Goal: Information Seeking & Learning: Check status

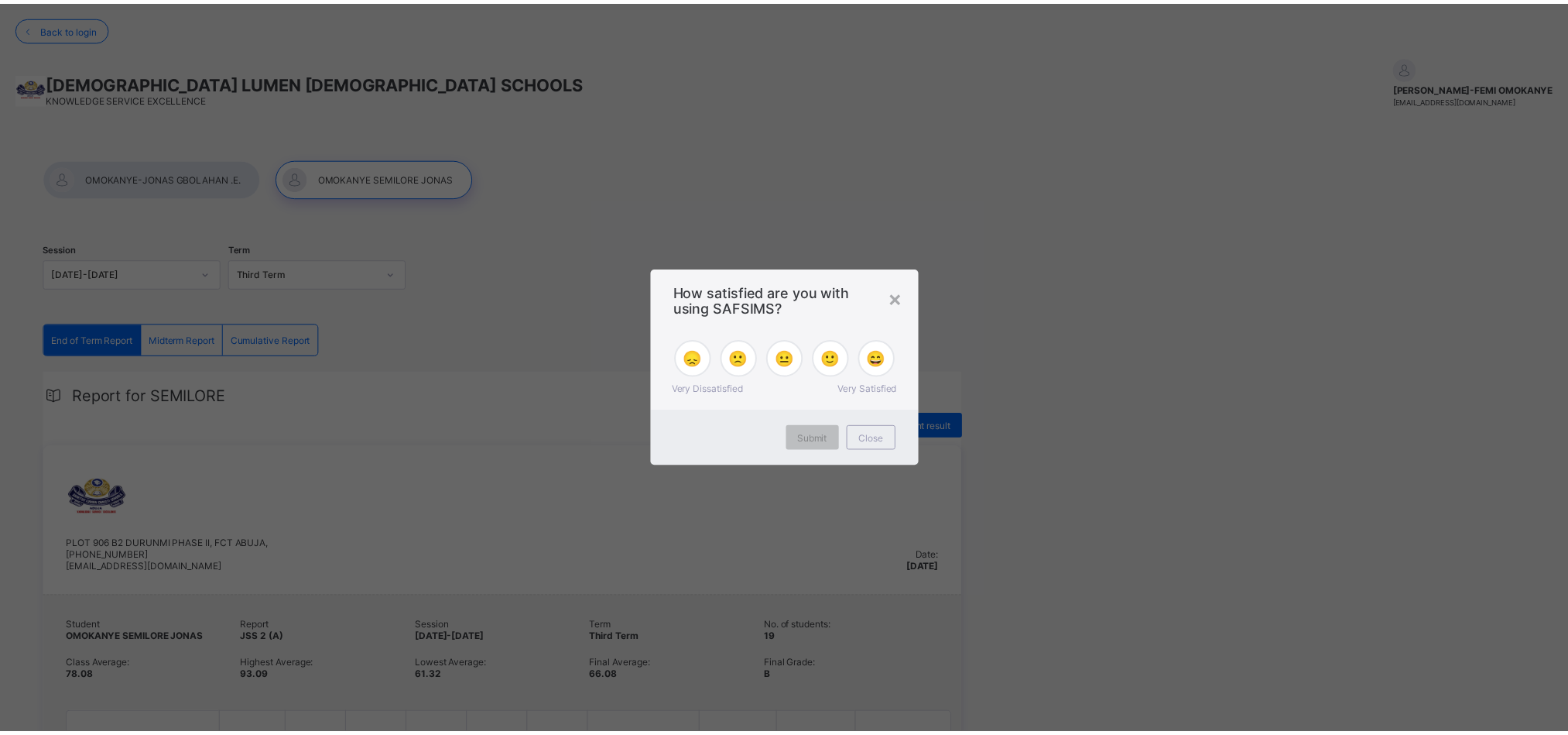
scroll to position [1434, 0]
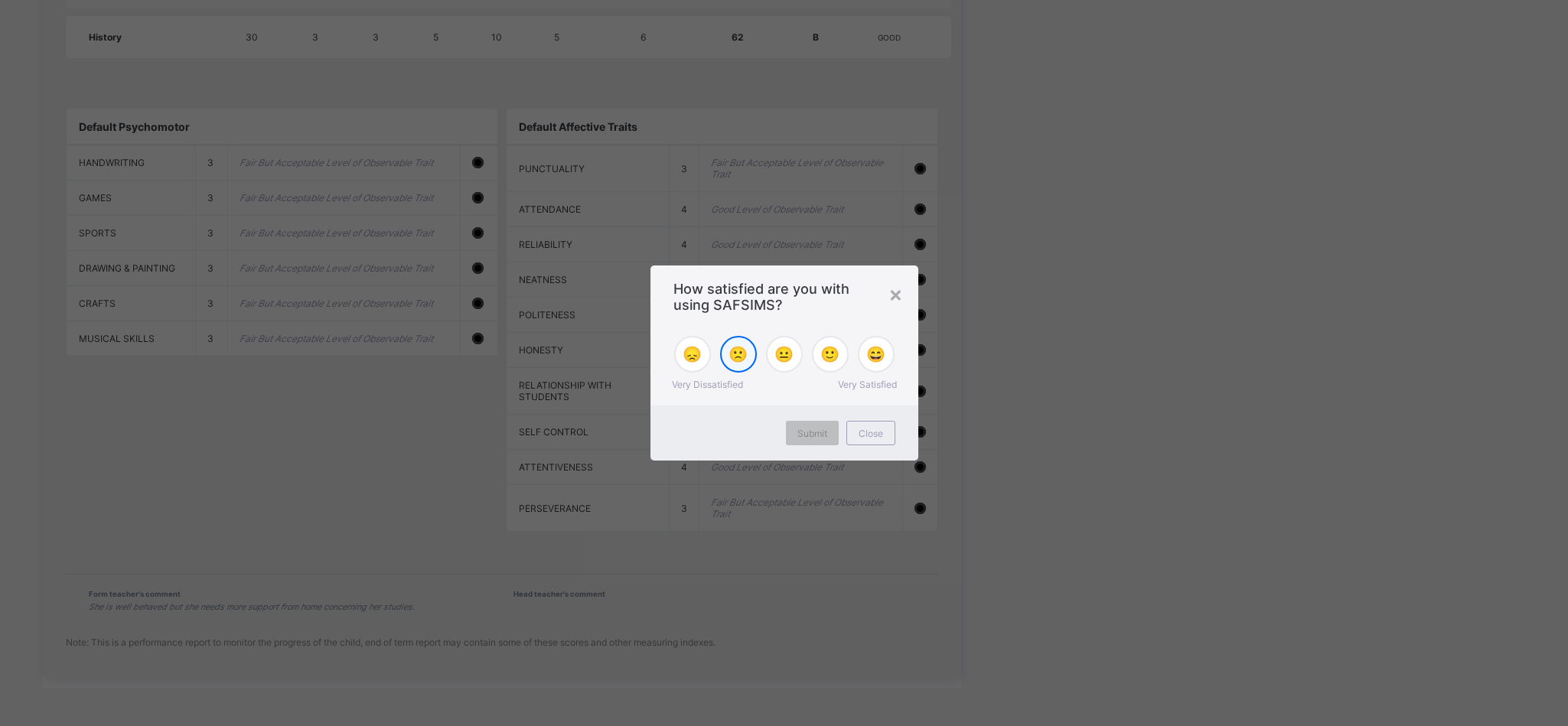
click at [731, 356] on span "🙁" at bounding box center [738, 353] width 19 height 18
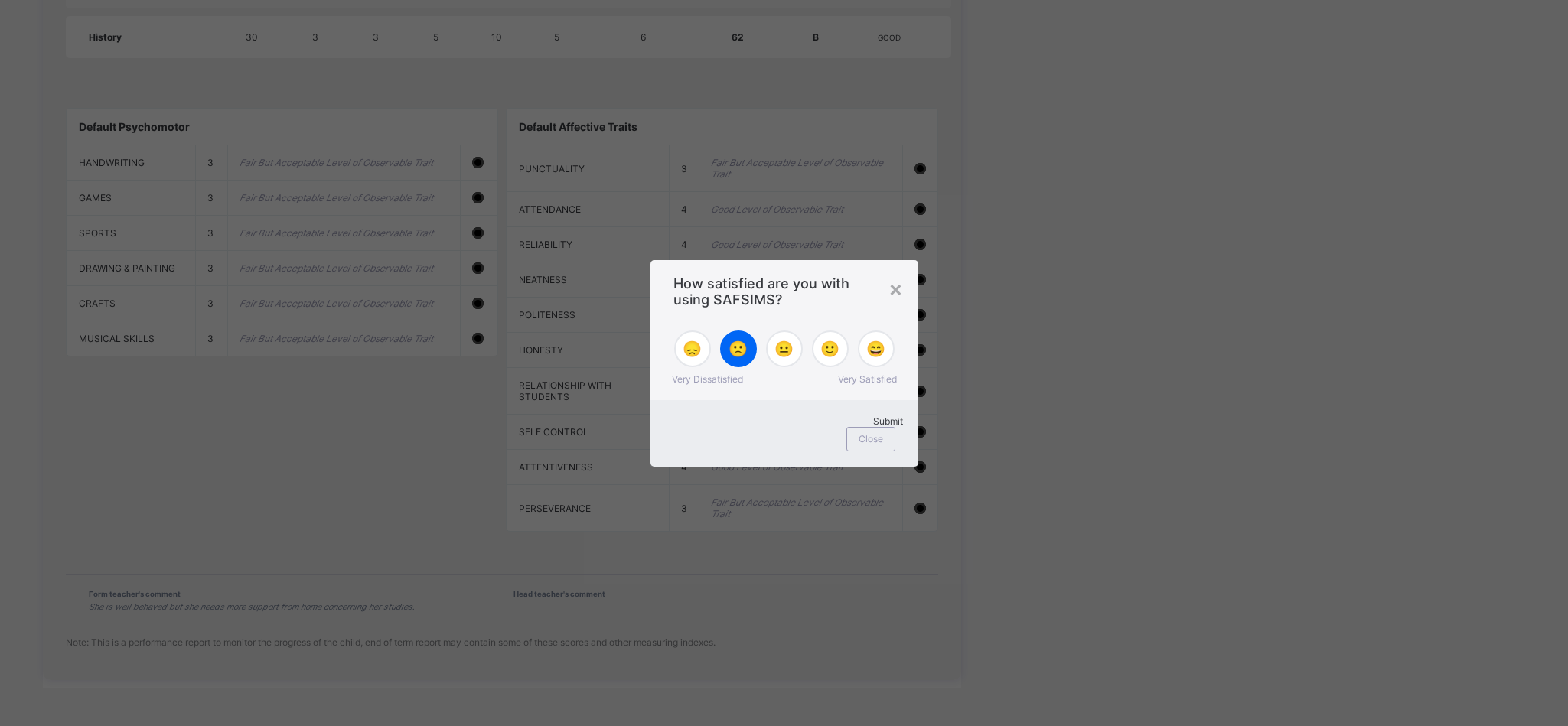
click at [873, 427] on span "Submit" at bounding box center [887, 421] width 30 height 11
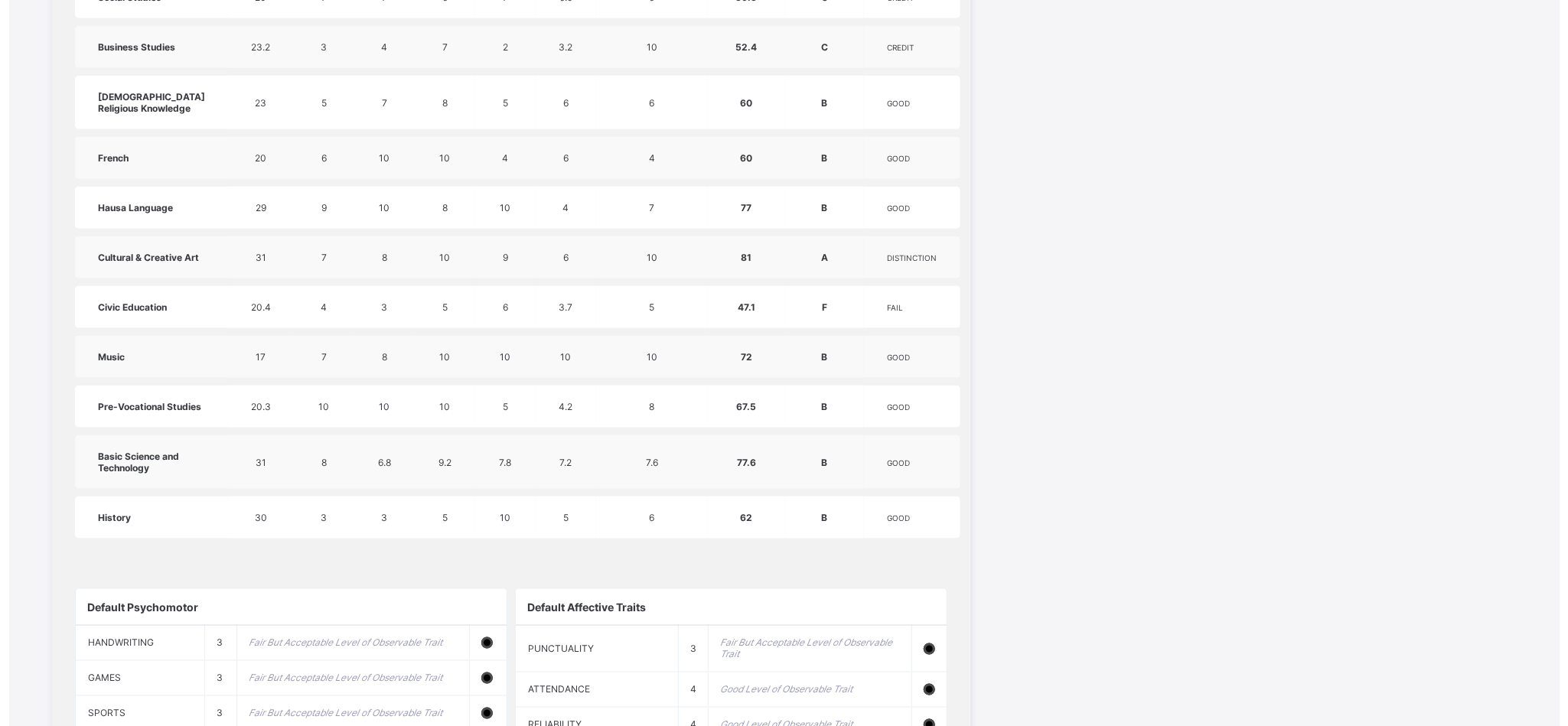
scroll to position [905, 0]
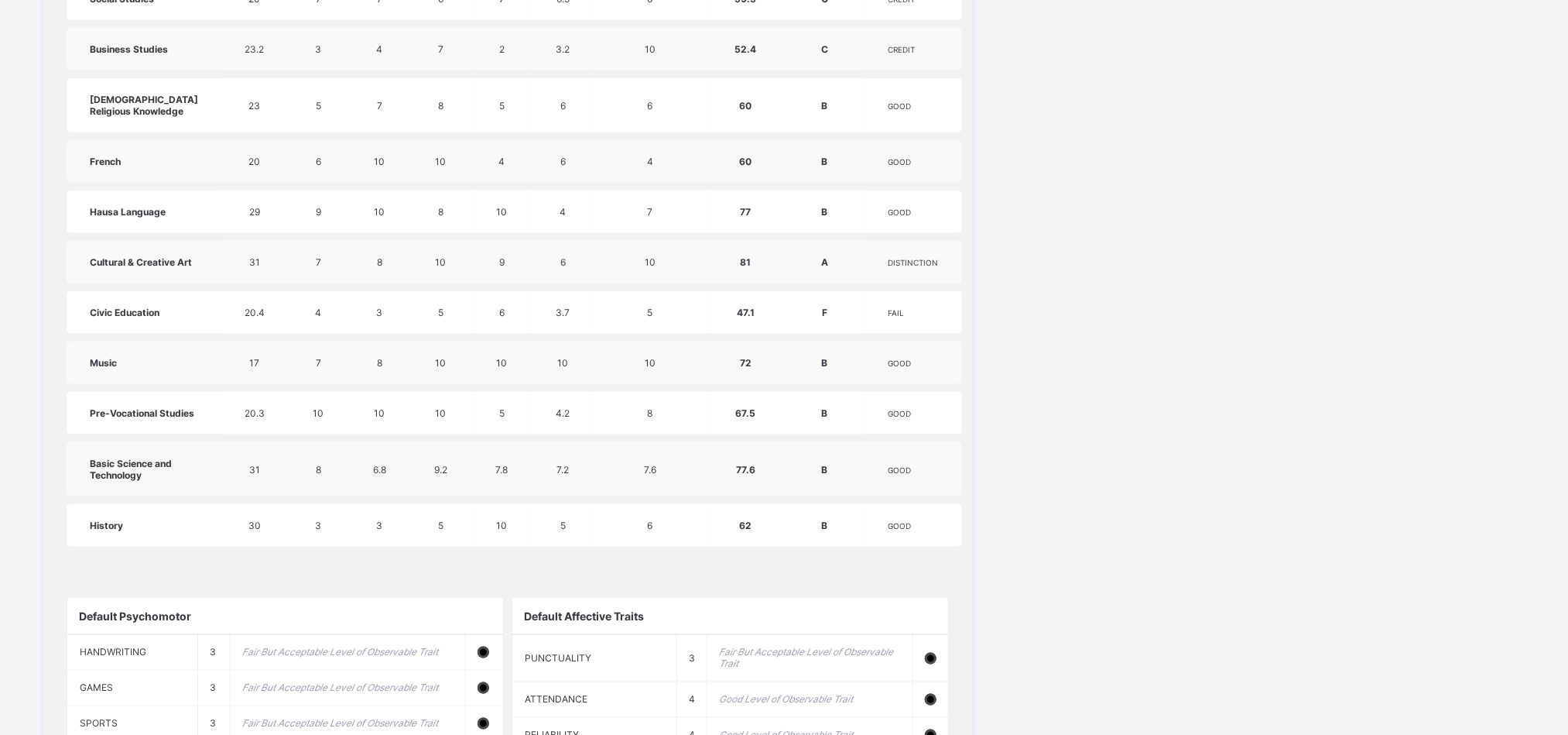
click at [725, 496] on td "77.6" at bounding box center [745, 469] width 78 height 54
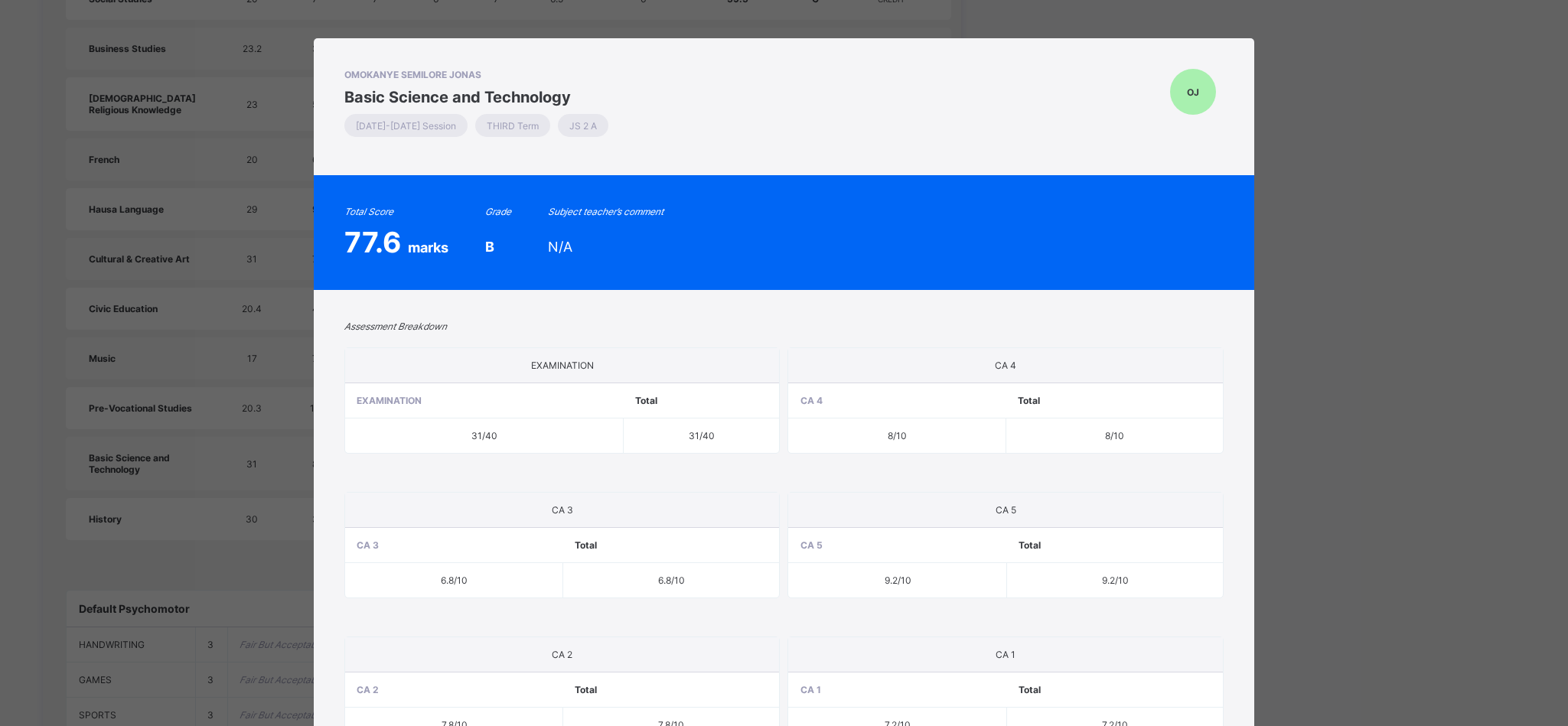
drag, startPoint x: 717, startPoint y: 512, endPoint x: 168, endPoint y: 526, distance: 549.2
click at [168, 526] on div "OMOKANYE SEMILORE JONAS Basic Science and Technology [DATE]-[DATE] Session THIR…" at bounding box center [784, 363] width 1568 height 726
click at [285, 502] on div "OMOKANYE SEMILORE JONAS Basic Science and Technology [DATE]-[DATE] Session THIR…" at bounding box center [784, 363] width 1568 height 726
click at [95, 158] on div "OMOKANYE SEMILORE JONAS Basic Science and Technology [DATE]-[DATE] Session THIR…" at bounding box center [784, 363] width 1568 height 726
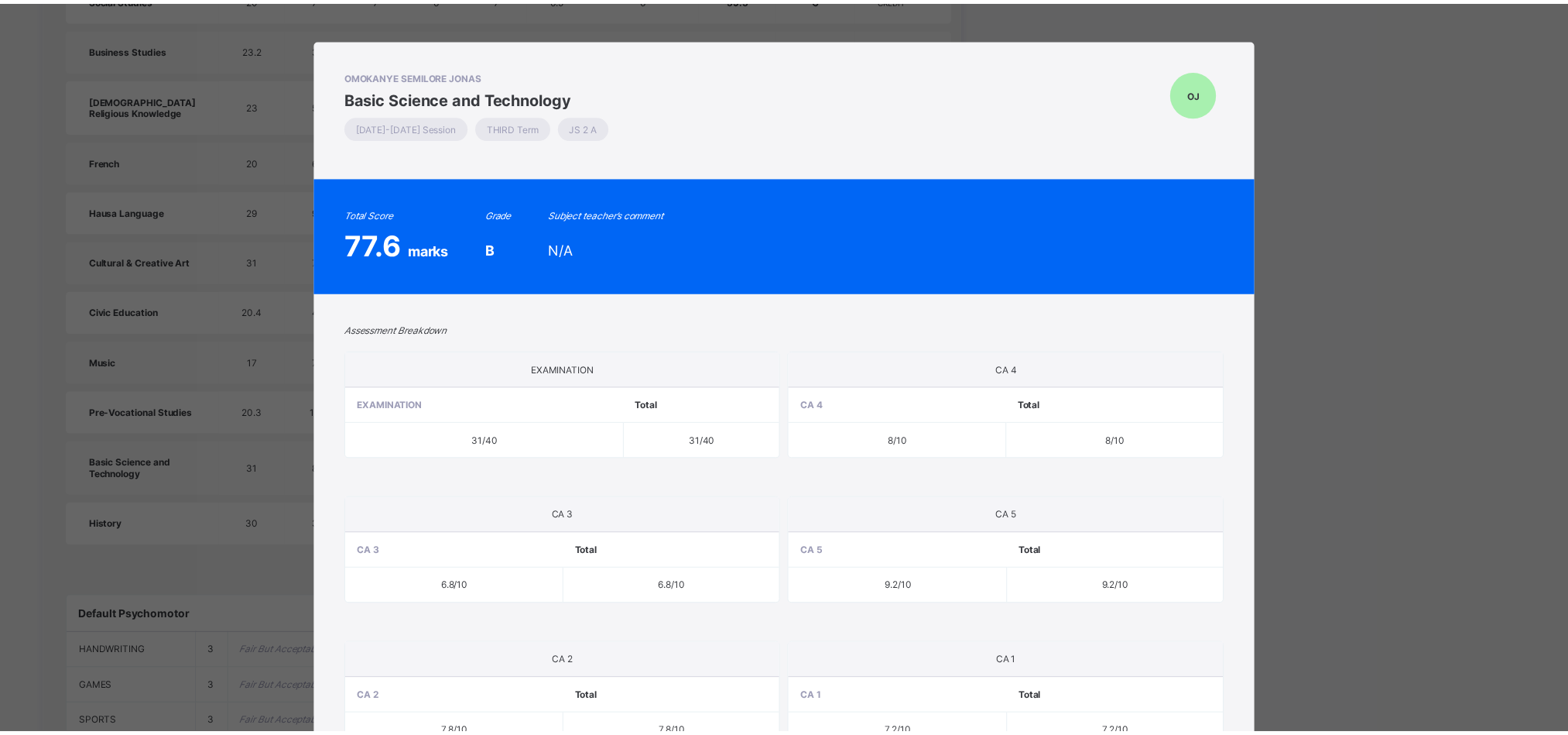
scroll to position [546, 0]
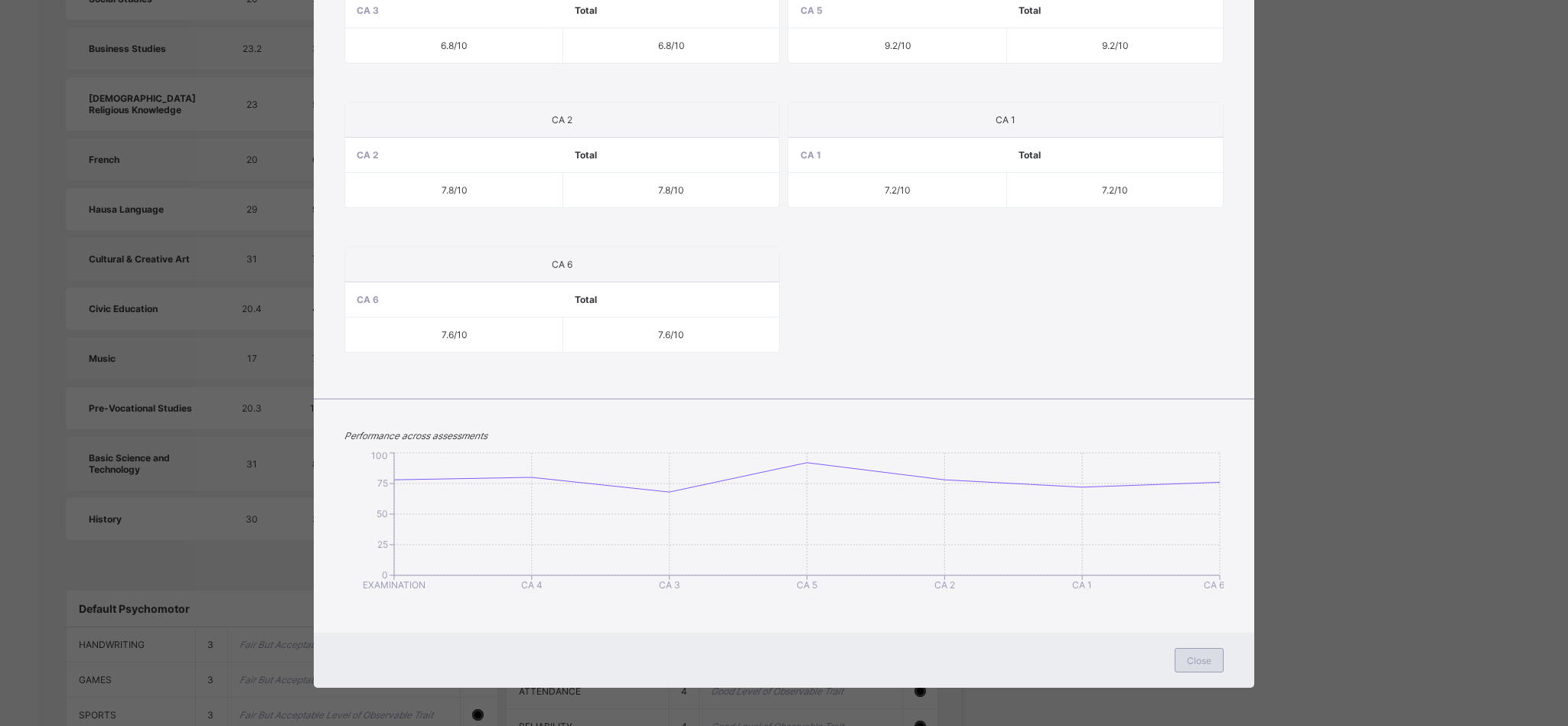
click at [1208, 649] on div "Close" at bounding box center [1198, 660] width 49 height 25
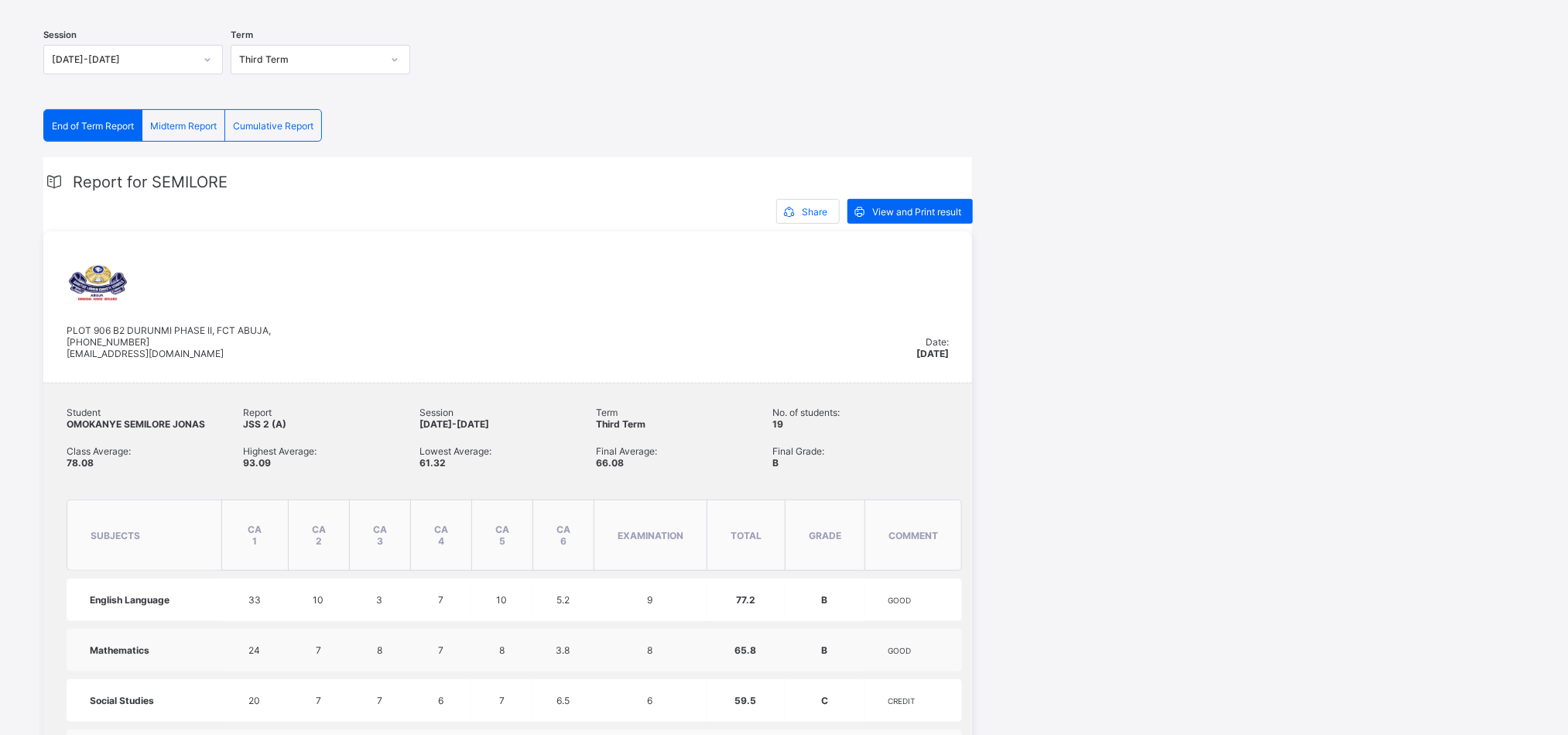
scroll to position [0, 0]
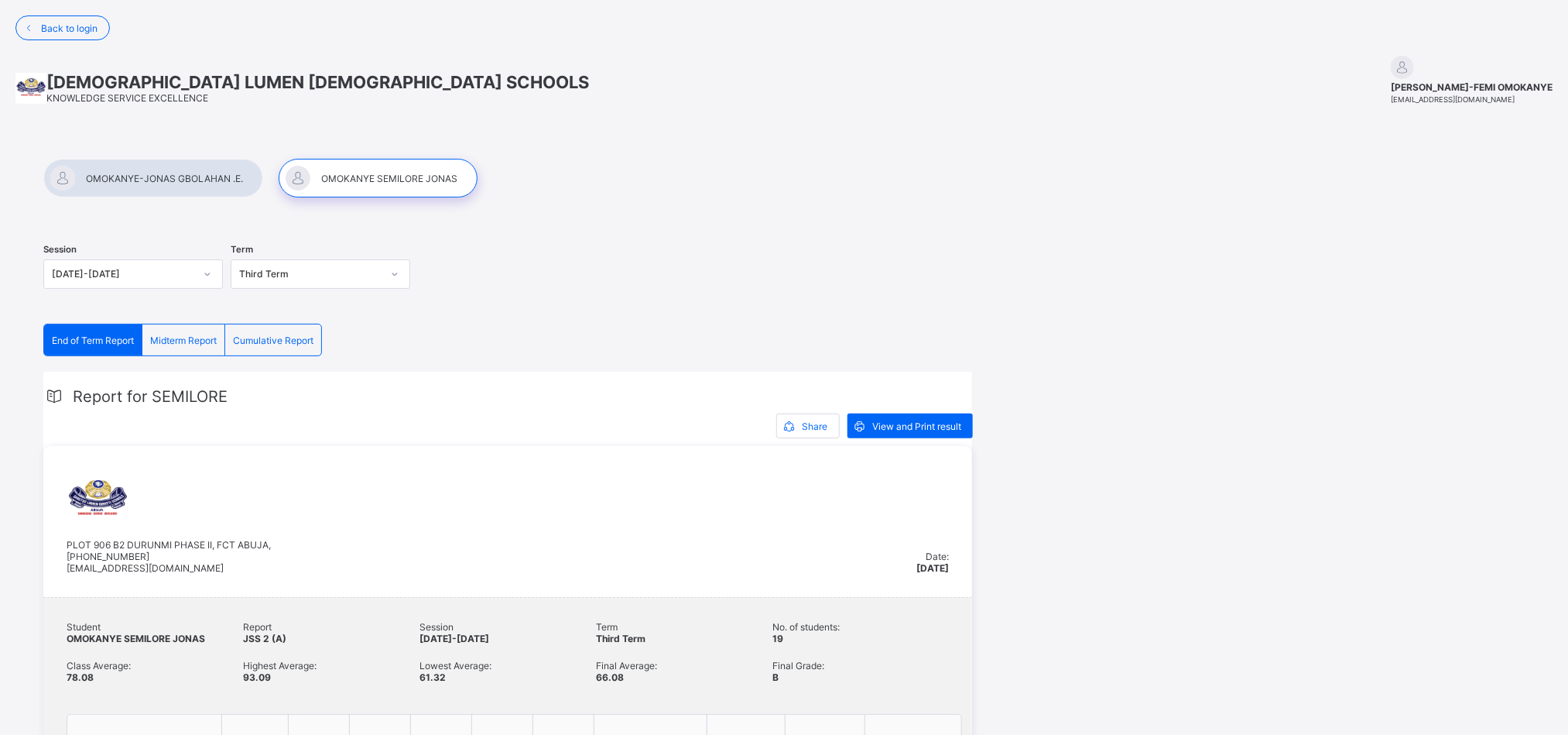
click at [211, 188] on div at bounding box center [154, 178] width 220 height 39
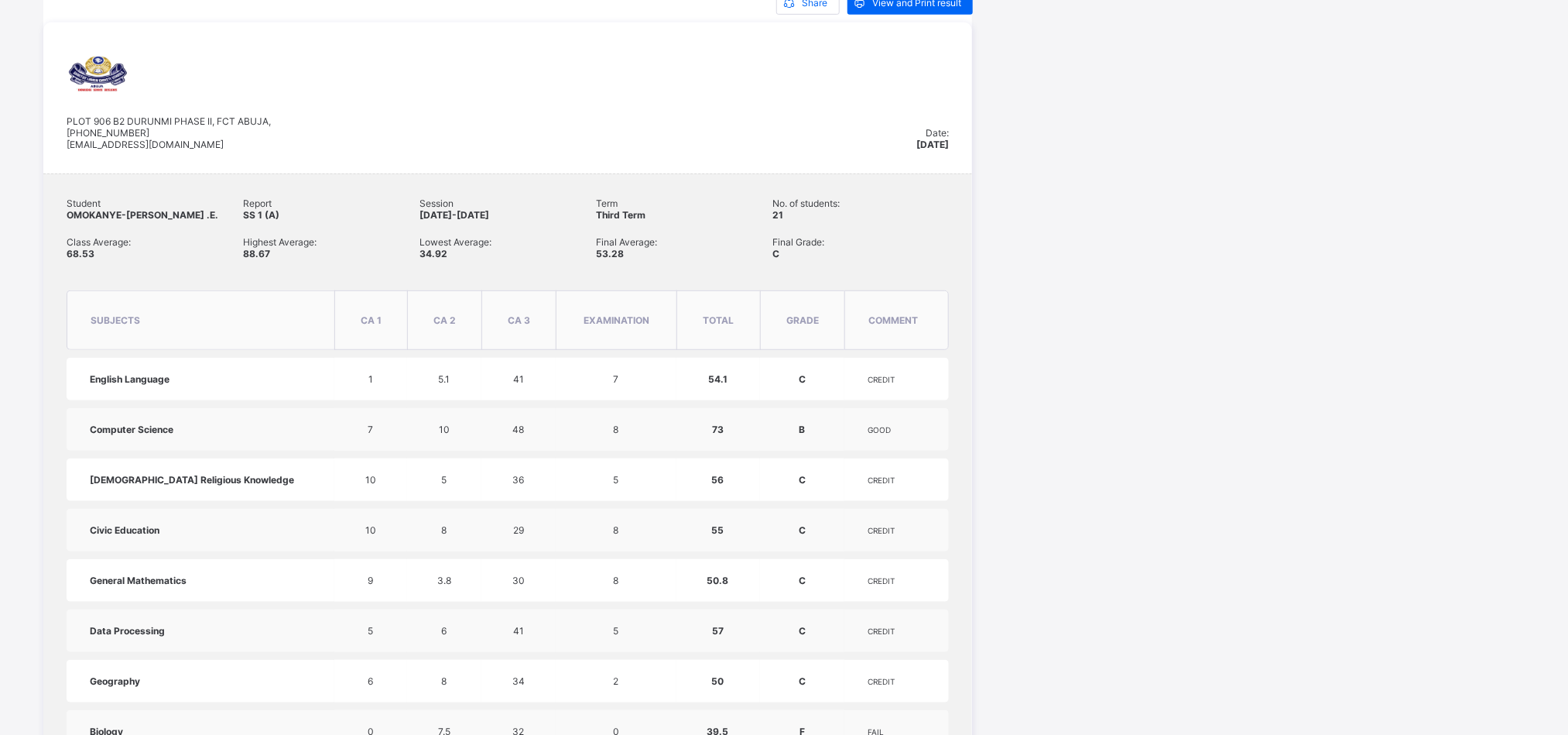
scroll to position [425, 0]
click at [927, 237] on span "Final Grade:" at bounding box center [861, 240] width 176 height 11
click at [803, 223] on div "Student OMOKANYE-[PERSON_NAME] .E. Report SS 1 (A) Session [DATE]-[DATE] Term T…" at bounding box center [507, 238] width 882 height 85
click at [638, 251] on div "Final Average: 53.28" at bounding box center [684, 246] width 176 height 23
click at [444, 238] on span "Lowest Average:" at bounding box center [507, 240] width 176 height 11
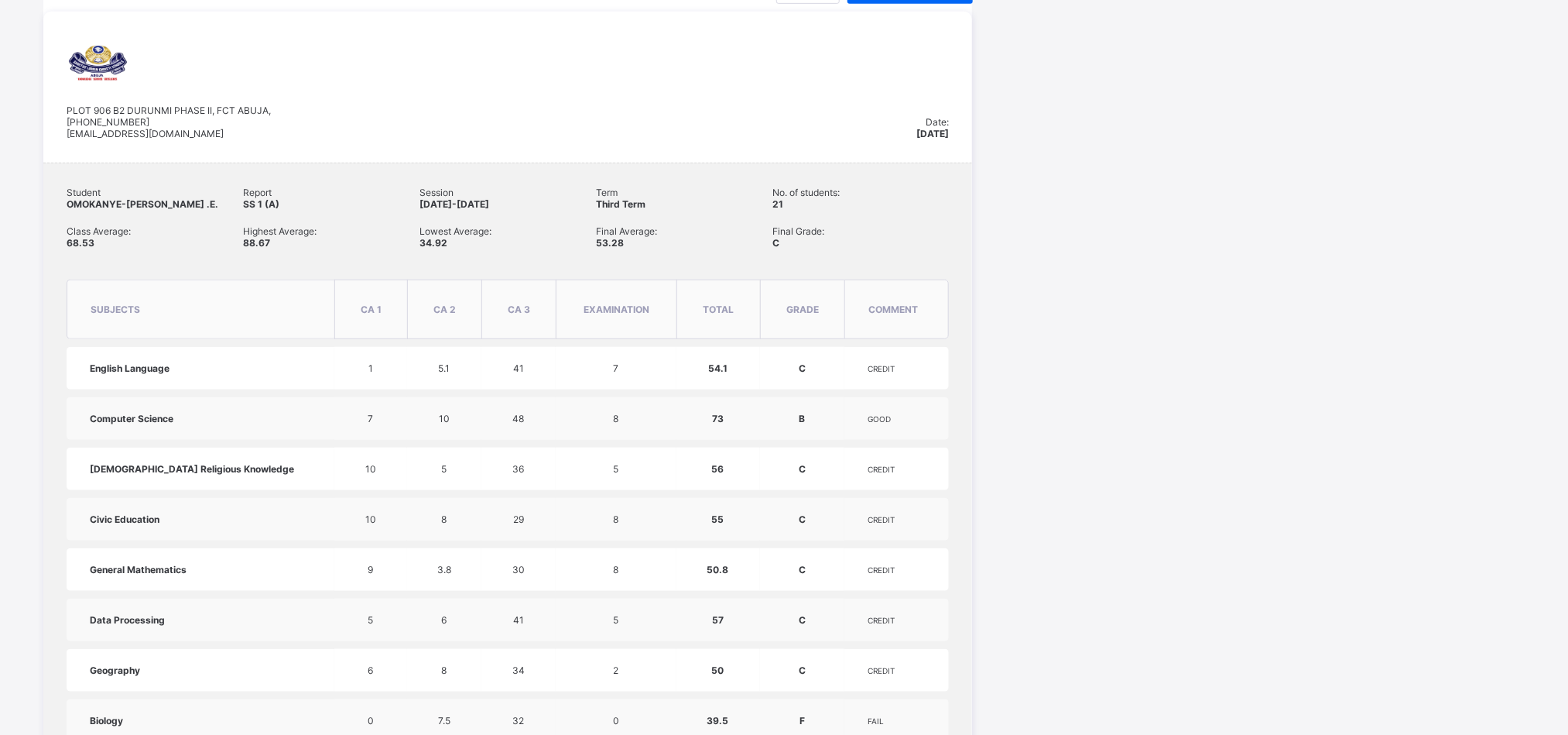
scroll to position [435, 0]
click at [444, 238] on span "34.92" at bounding box center [433, 242] width 28 height 11
click at [314, 246] on div "Highest Average: 88.67" at bounding box center [331, 236] width 176 height 23
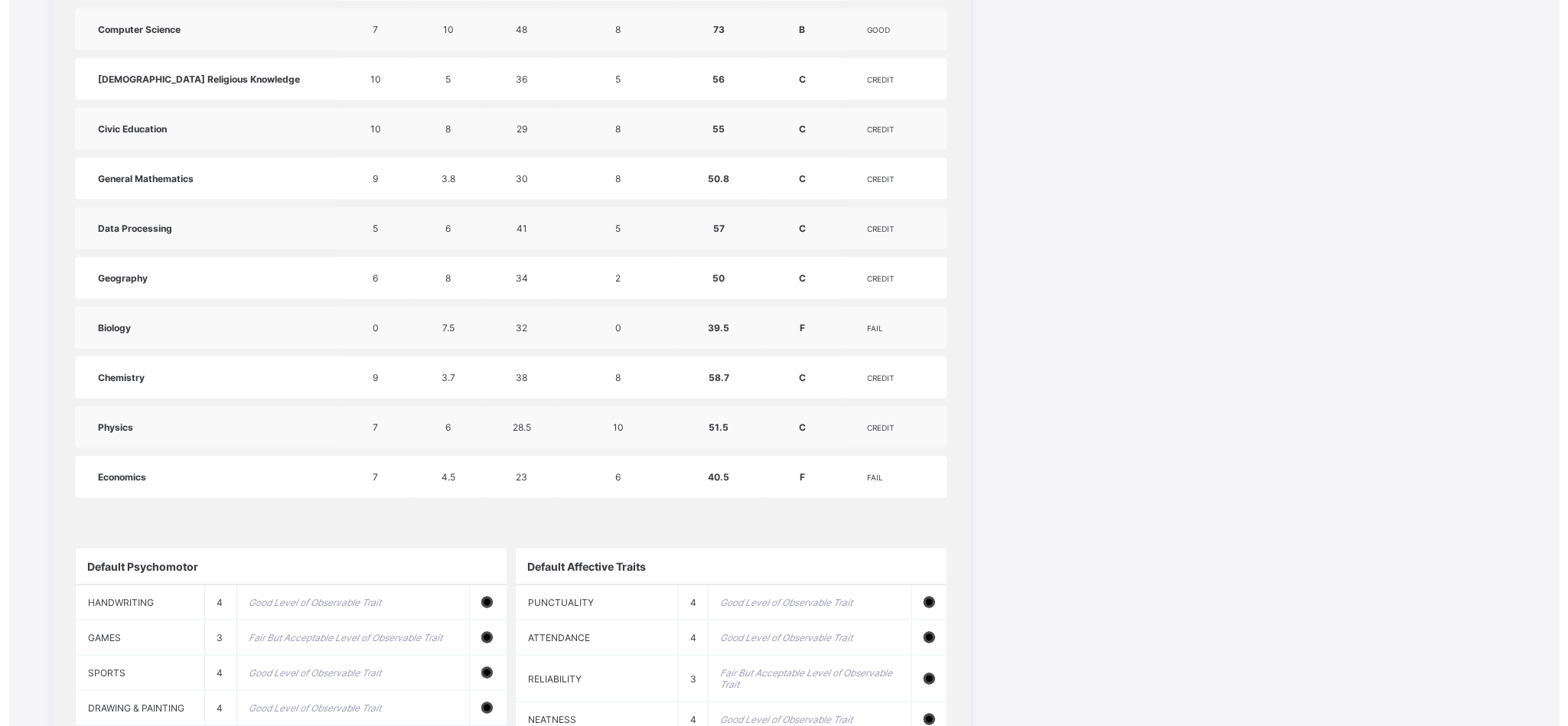
scroll to position [816, 0]
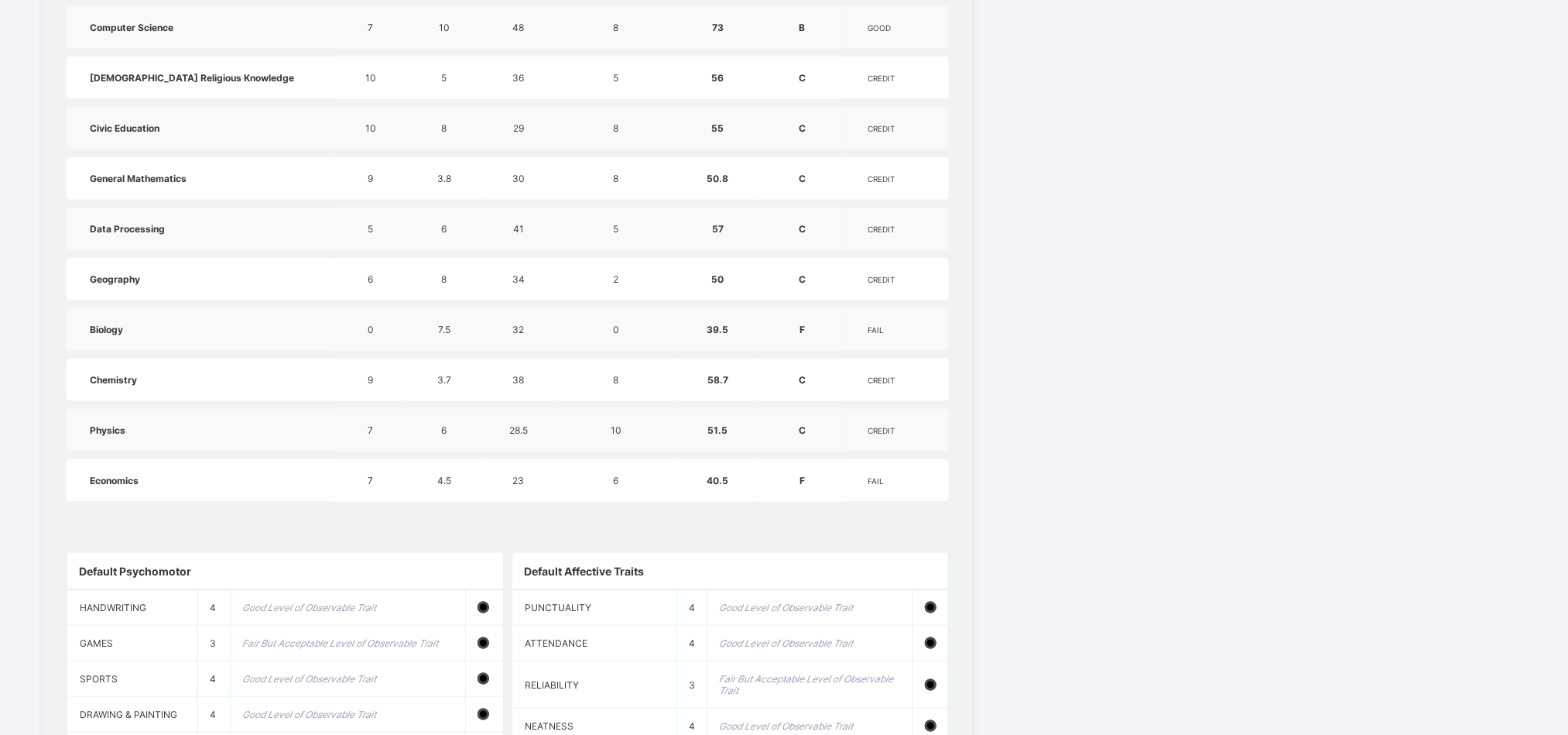
click at [314, 246] on table "subjects CA 1 CA 2 CA 3 EXAMINATION total grade comment English Language 1 5.1 …" at bounding box center [507, 195] width 882 height 629
drag, startPoint x: 543, startPoint y: 258, endPoint x: 775, endPoint y: 465, distance: 310.9
click at [775, 465] on tbody "English Language 1 5.1 41 7 54.1 C CREDIT Computer Science 7 10 48 8 73 B GOOD …" at bounding box center [507, 228] width 882 height 546
click at [775, 465] on td "F" at bounding box center [802, 480] width 85 height 43
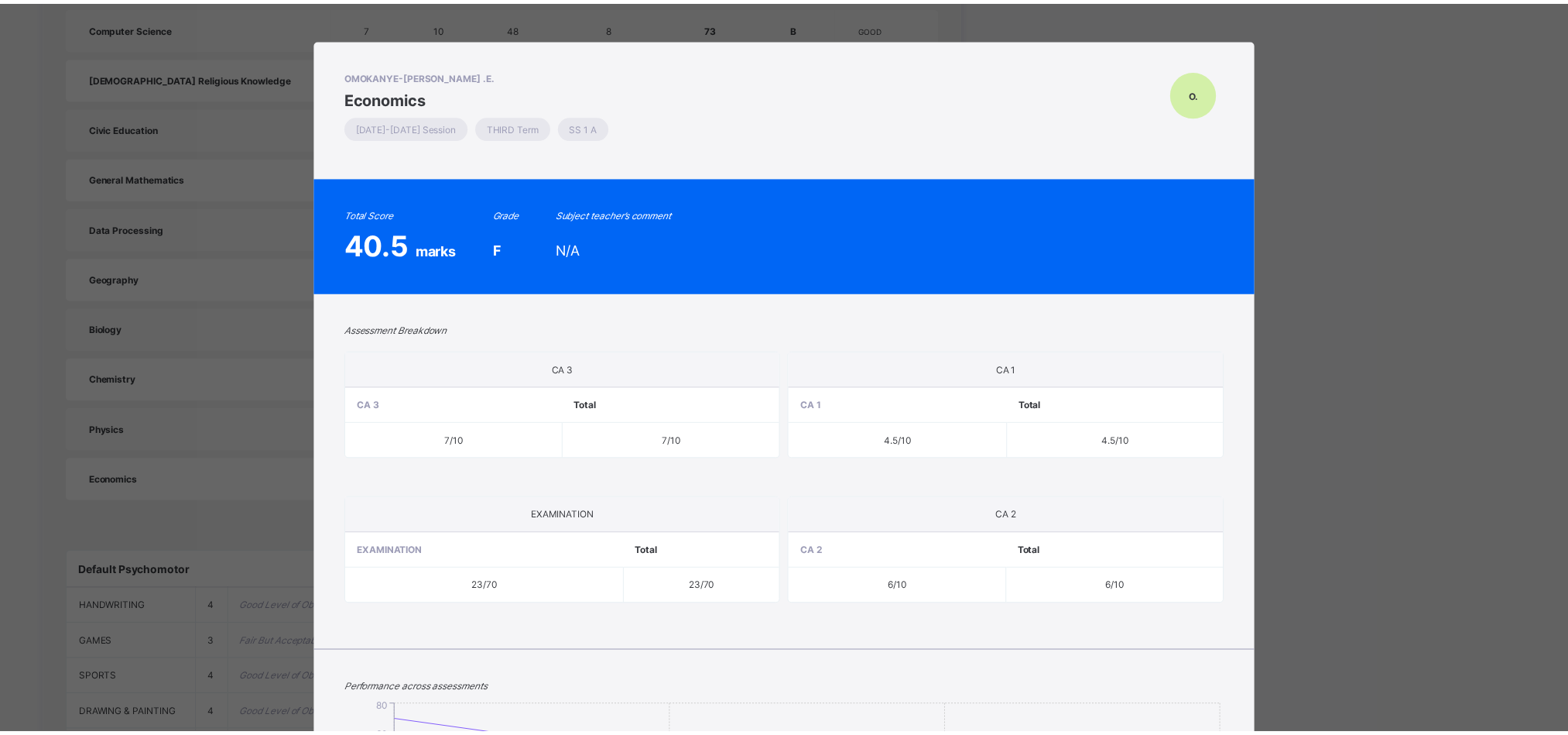
scroll to position [251, 0]
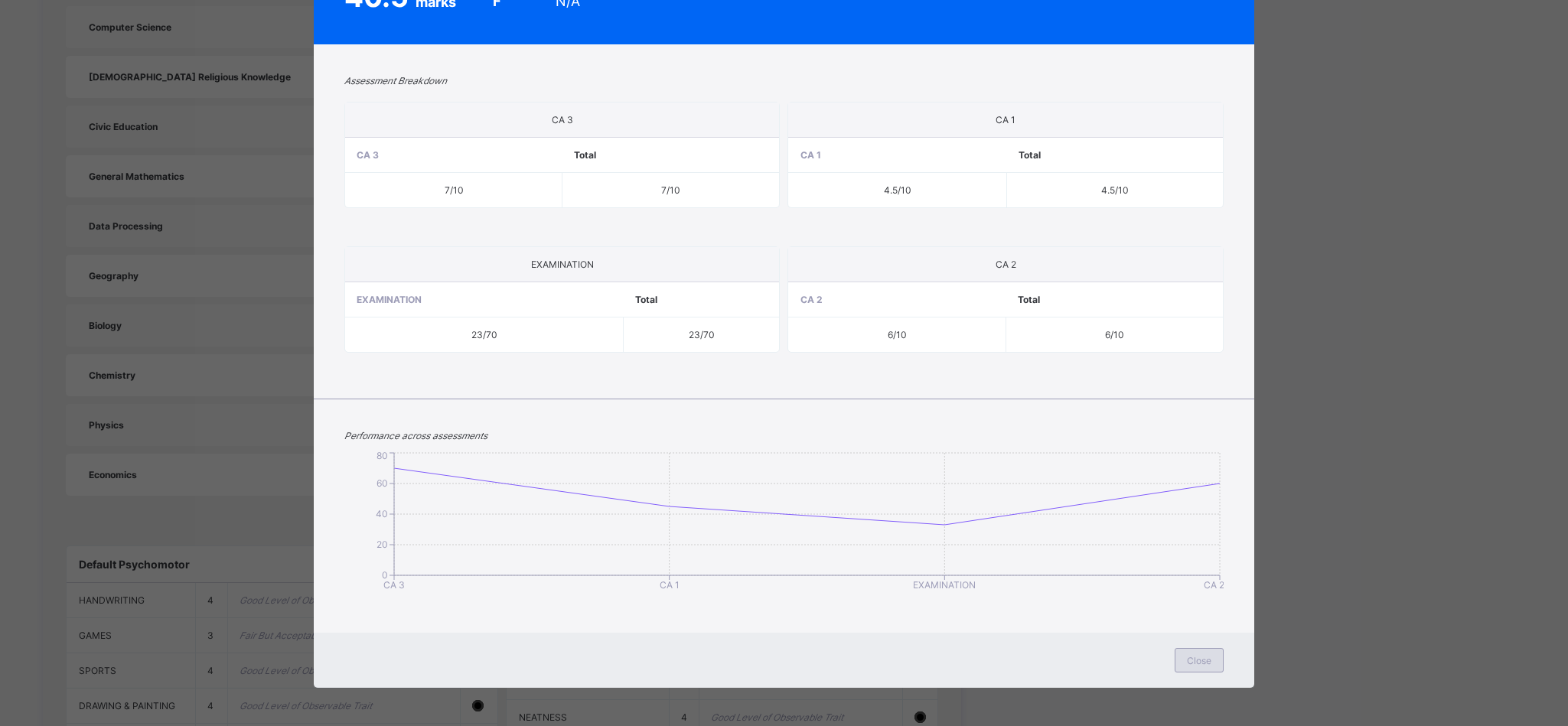
click at [1189, 648] on div "Close" at bounding box center [1198, 660] width 49 height 25
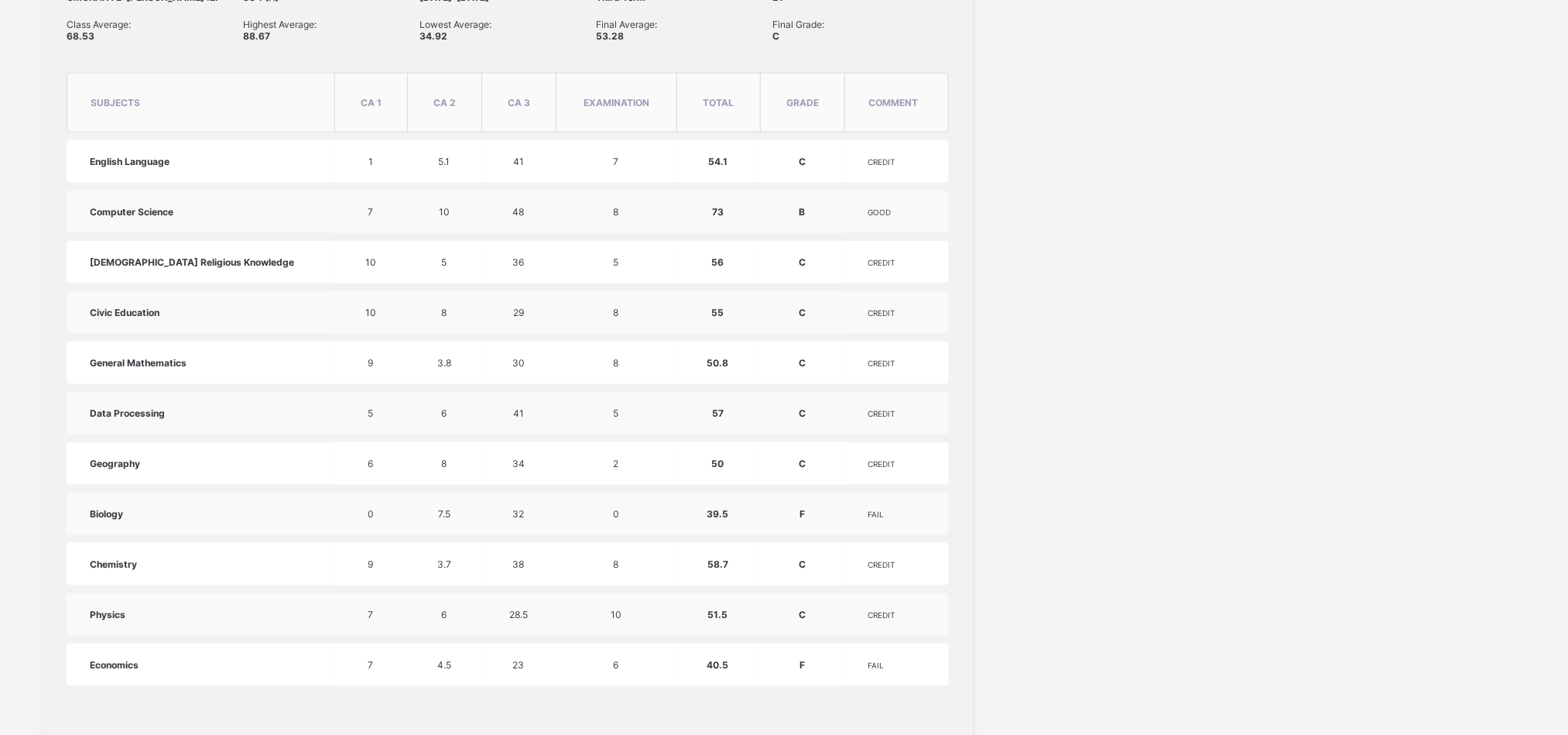
scroll to position [595, 0]
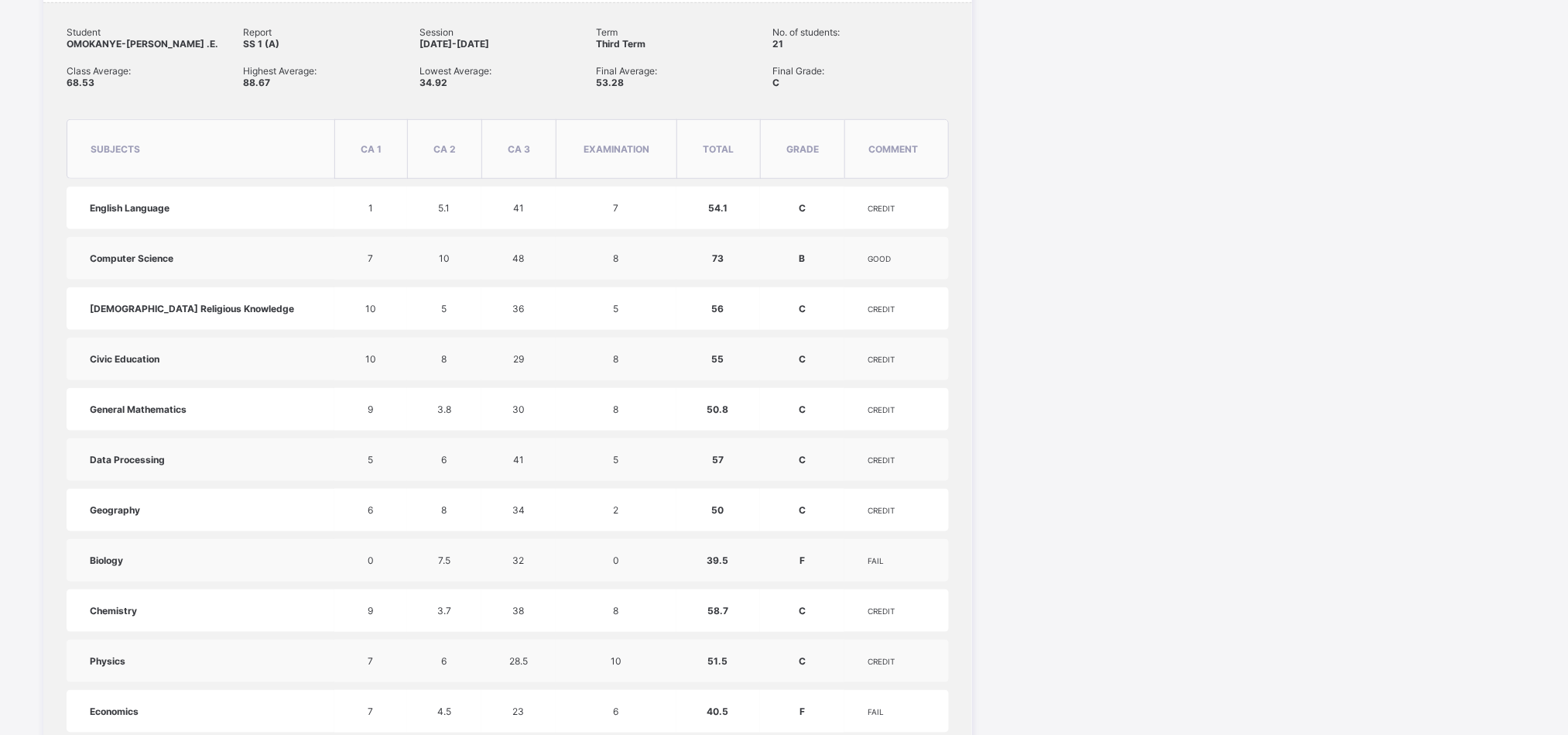
click at [115, 461] on span "Data Processing" at bounding box center [127, 460] width 75 height 11
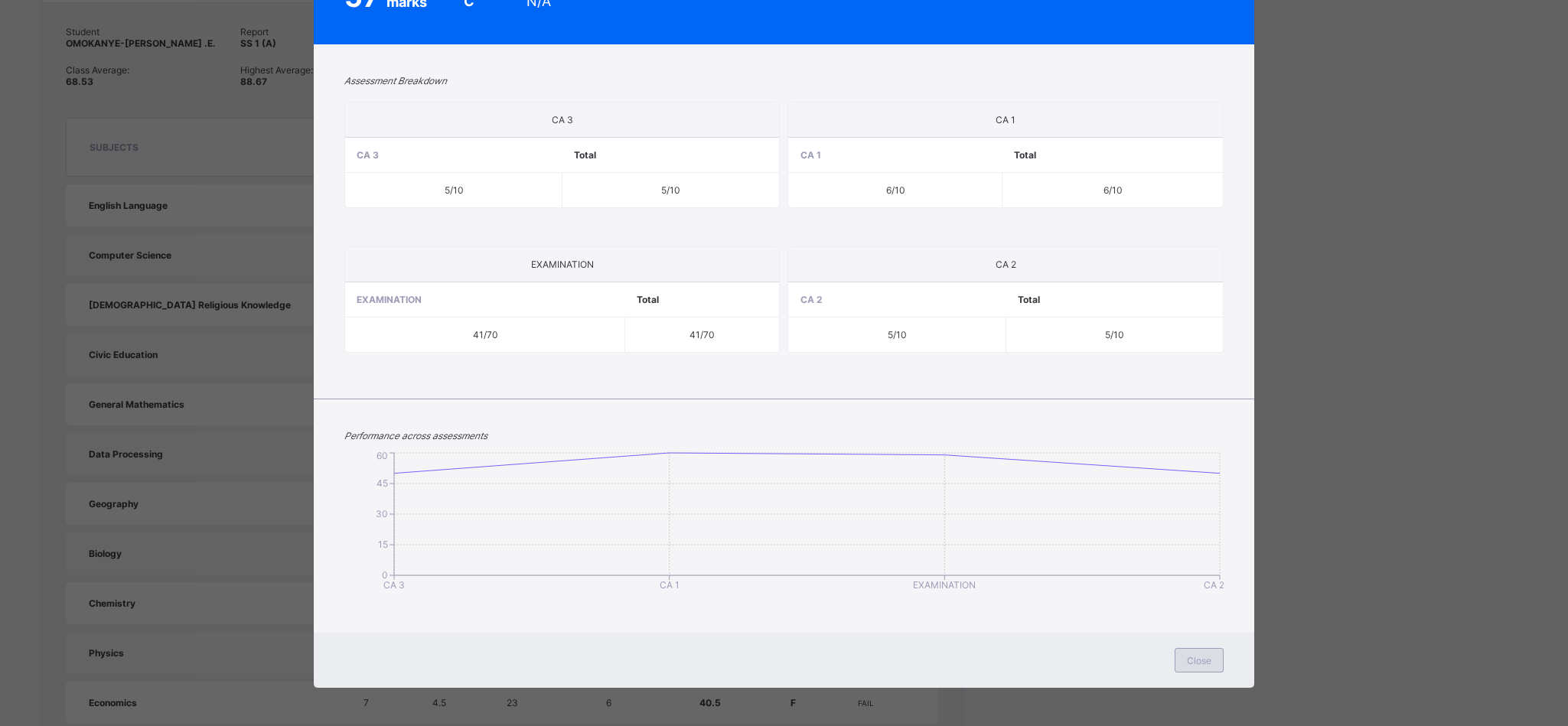
click at [1197, 663] on span "Close" at bounding box center [1199, 660] width 25 height 11
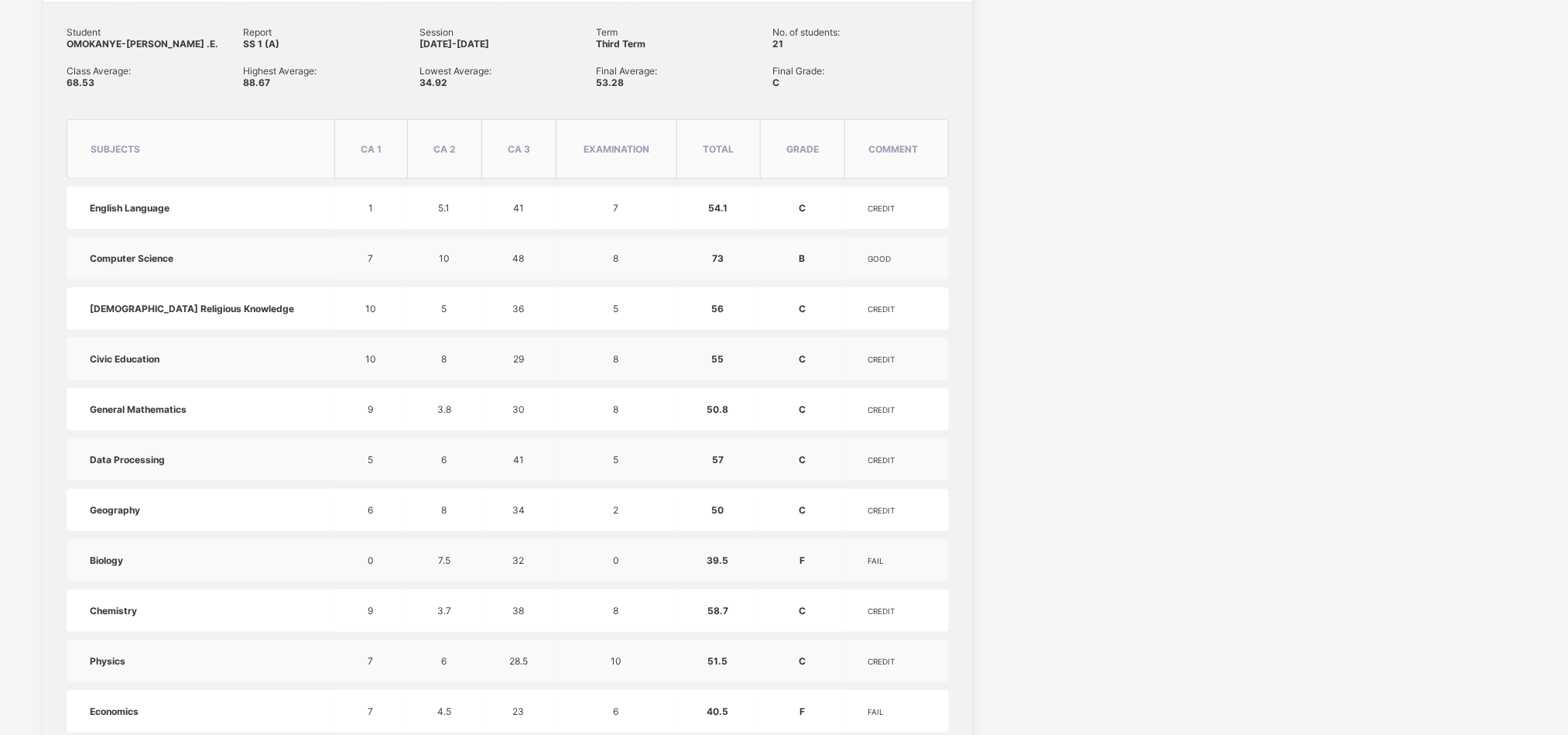
click at [565, 402] on td "8" at bounding box center [616, 409] width 121 height 43
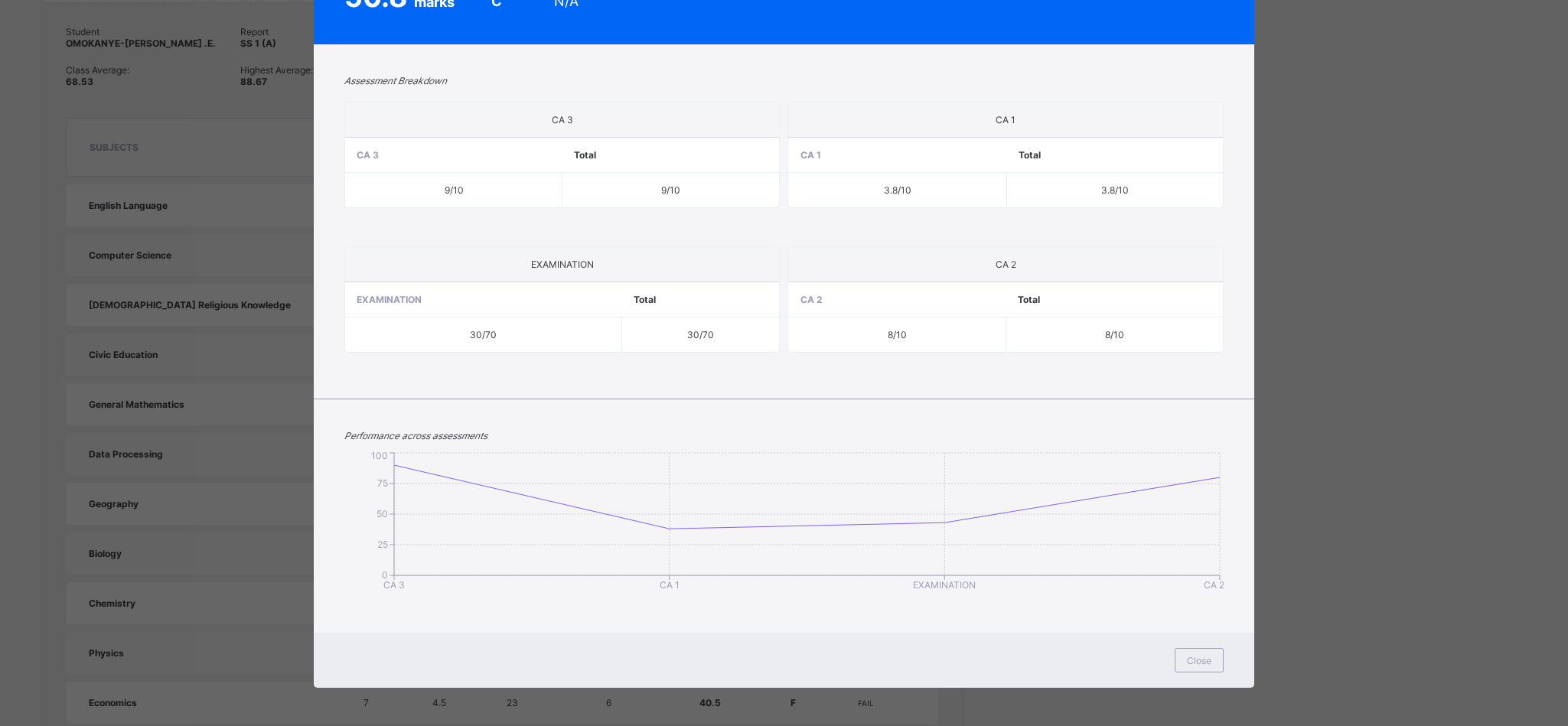
click at [1194, 647] on div "Close" at bounding box center [784, 660] width 941 height 55
click at [1191, 656] on span "Close" at bounding box center [1199, 660] width 25 height 11
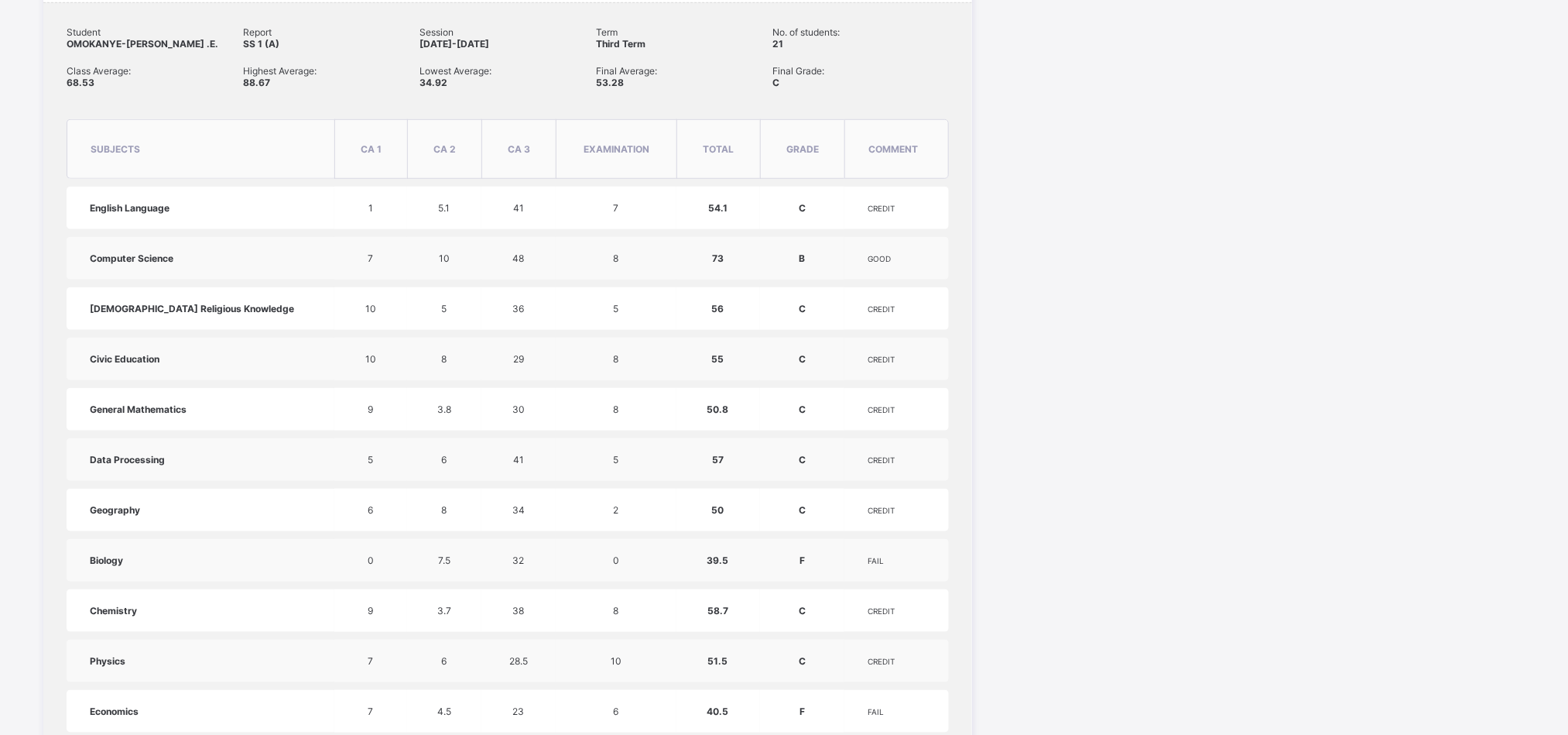
click at [613, 403] on span "8" at bounding box center [616, 409] width 6 height 11
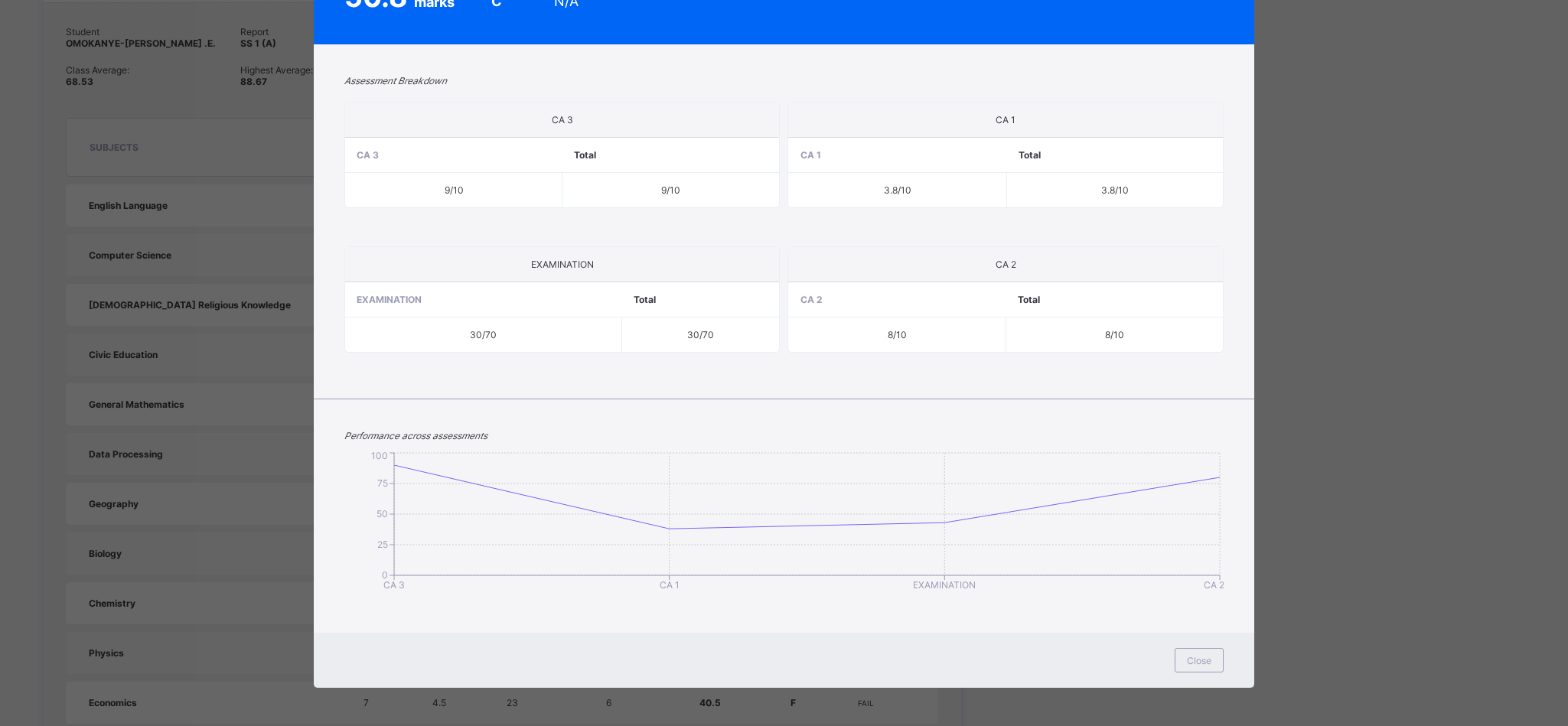
click at [1189, 677] on div "Close" at bounding box center [784, 660] width 941 height 55
click at [1189, 668] on div "Close" at bounding box center [1198, 660] width 49 height 25
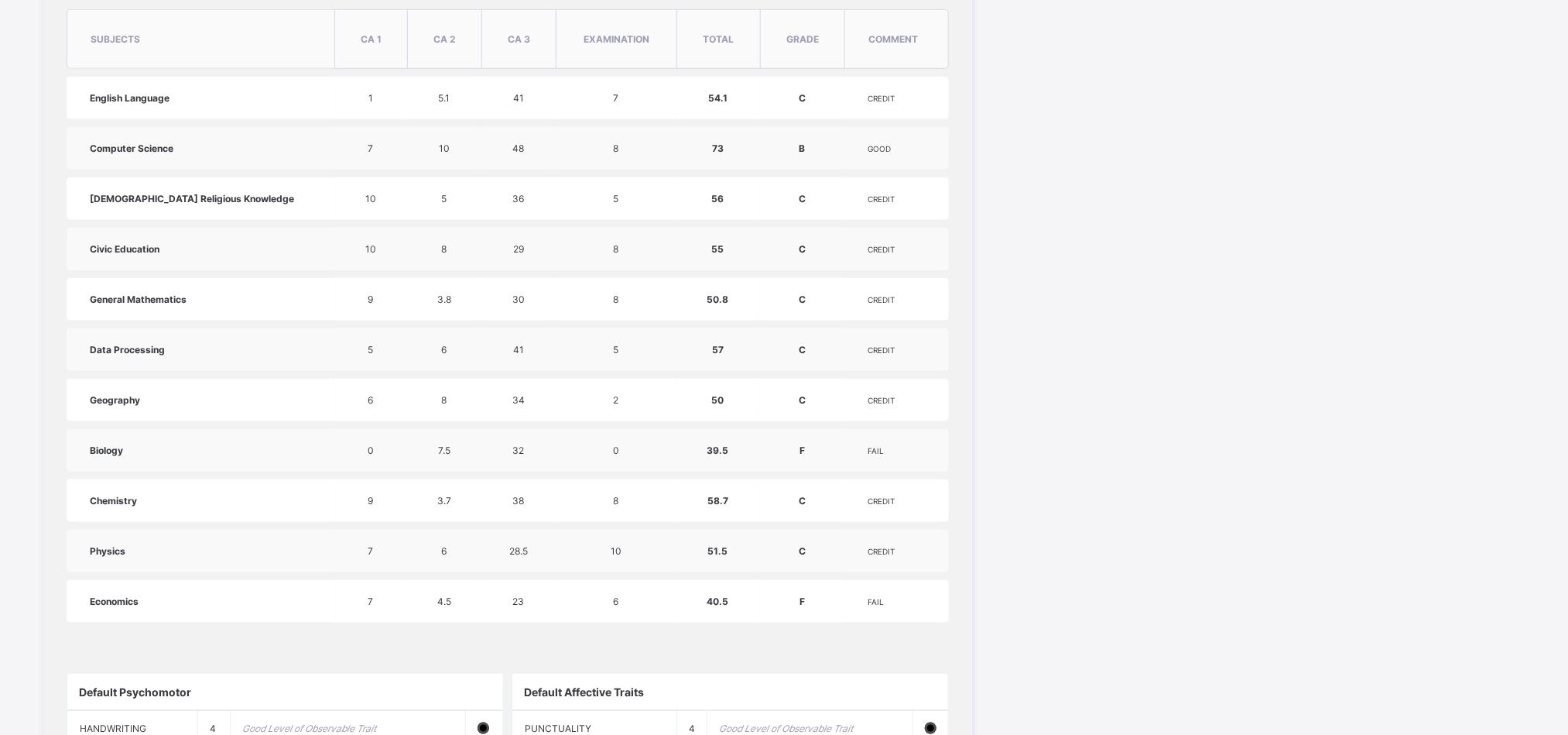
scroll to position [704, 0]
click at [499, 437] on td "32" at bounding box center [519, 451] width 74 height 43
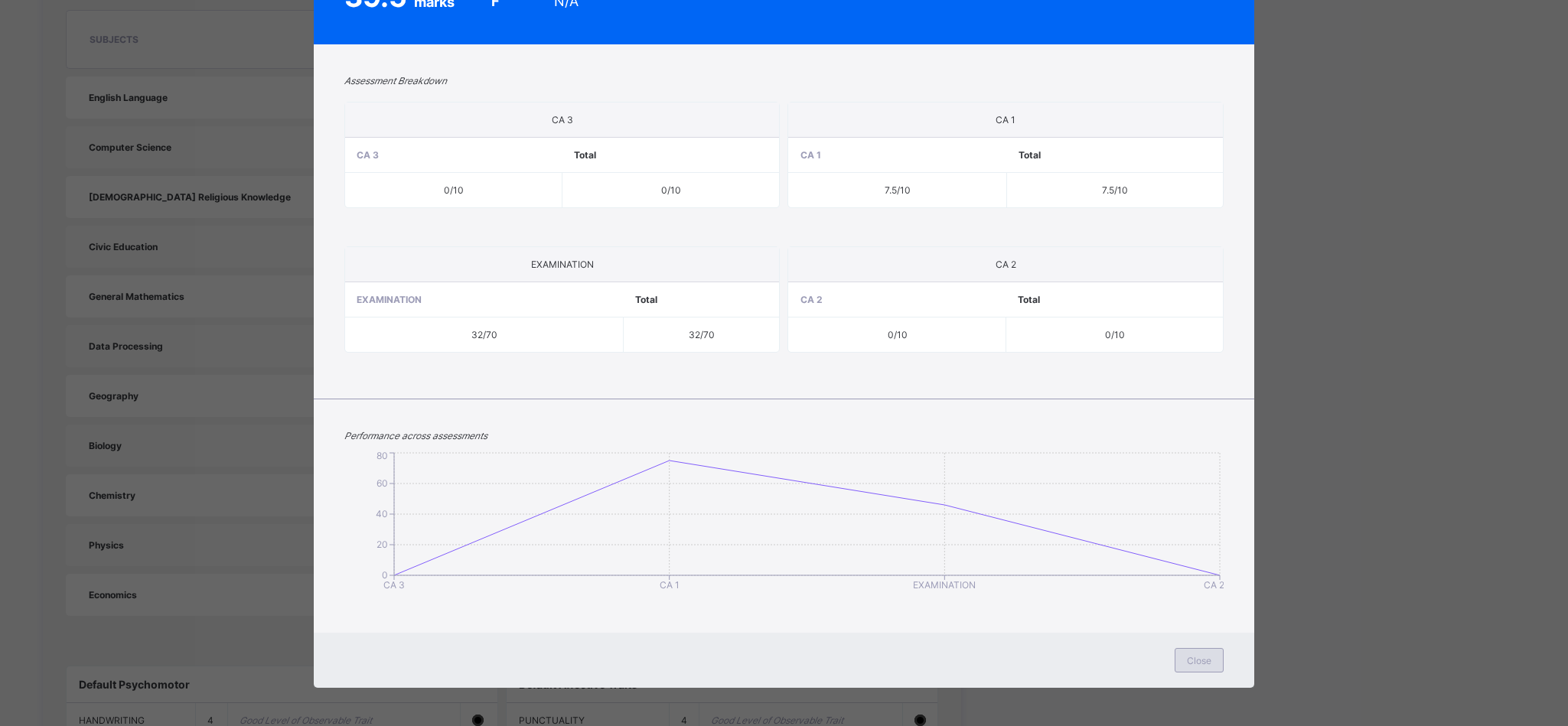
click at [1176, 659] on div "Close" at bounding box center [1198, 660] width 49 height 25
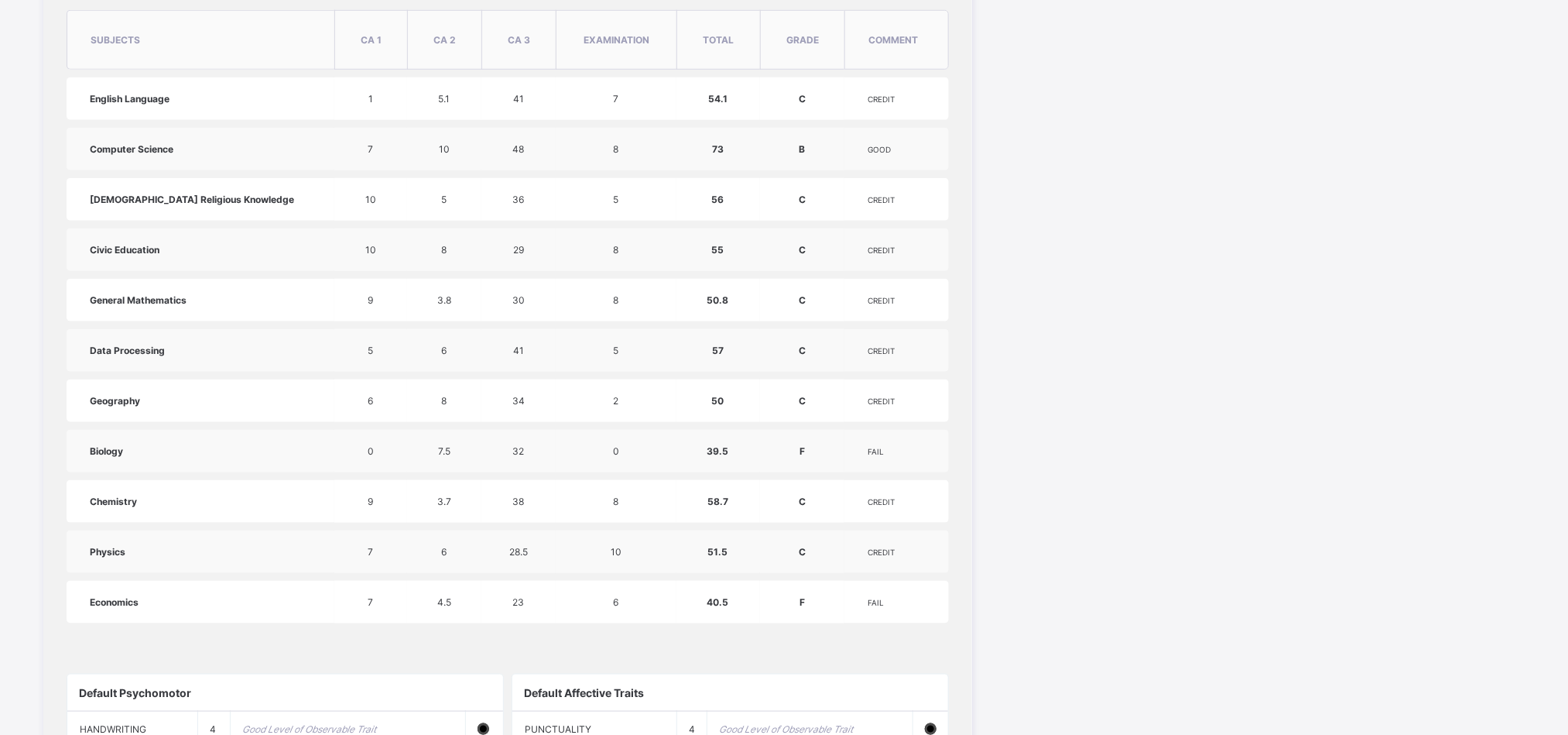
click at [585, 155] on td "8" at bounding box center [616, 149] width 121 height 43
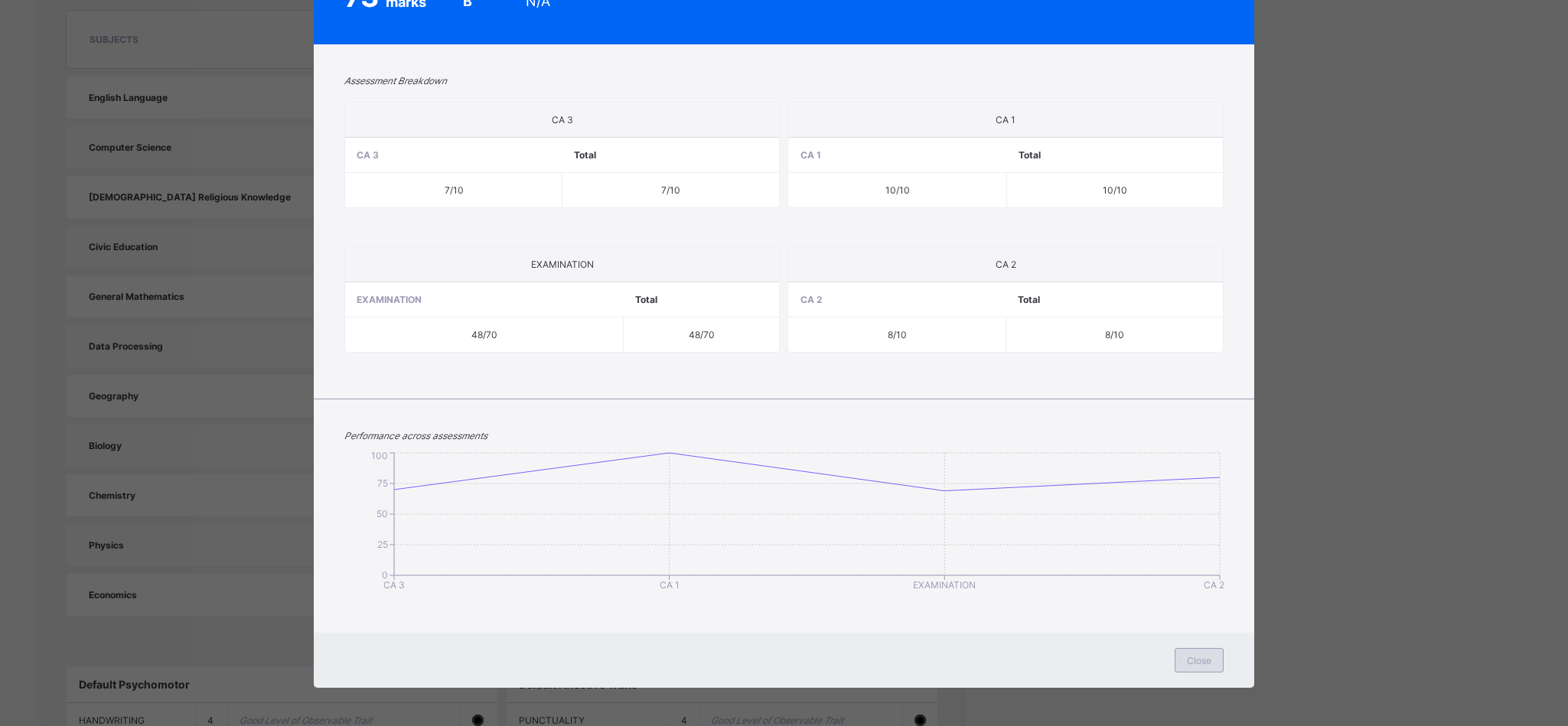
click at [1201, 663] on span "Close" at bounding box center [1199, 660] width 25 height 11
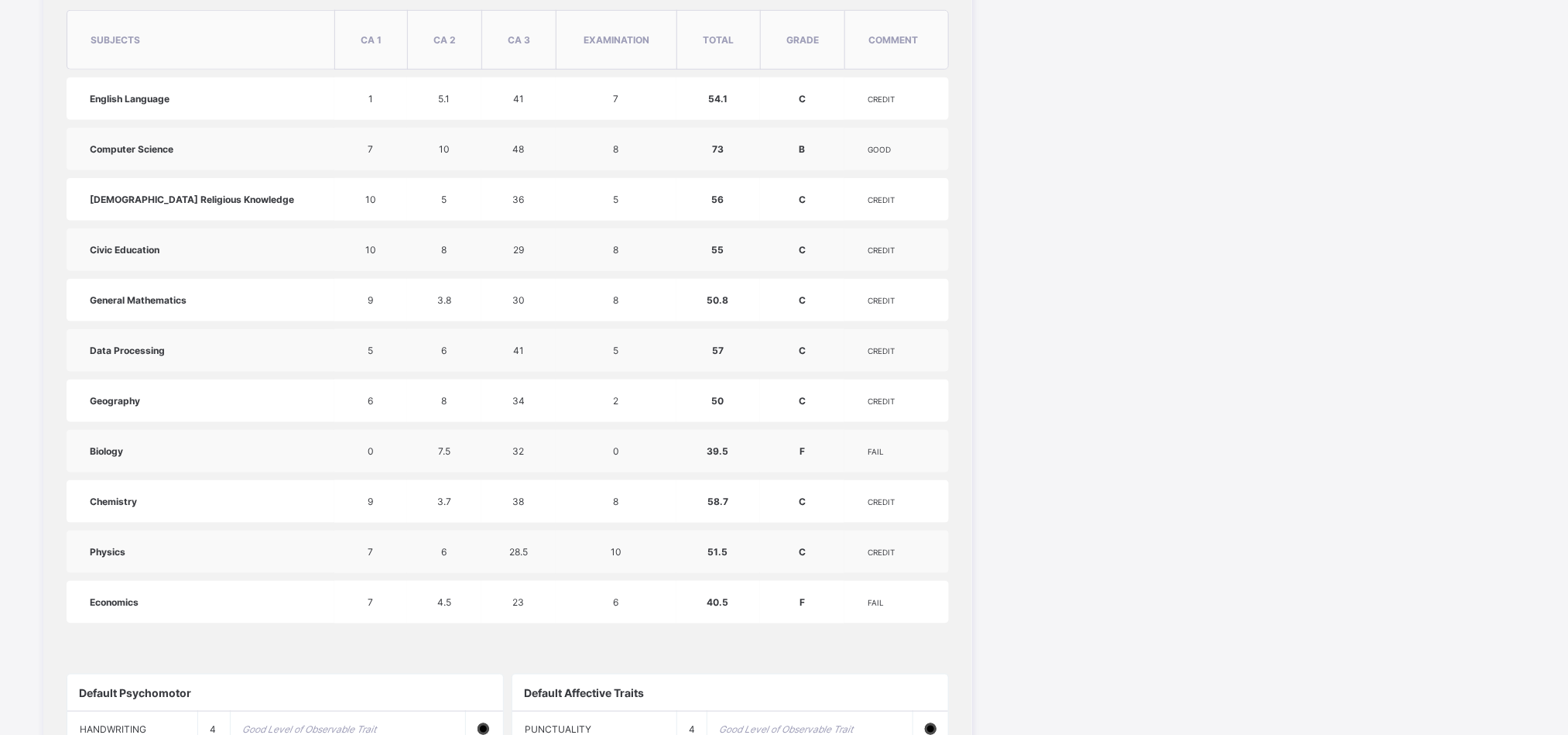
scroll to position [0, 0]
